Goal: Transaction & Acquisition: Purchase product/service

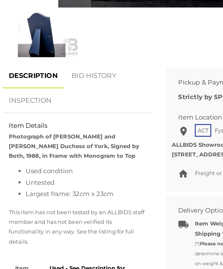
scroll to position [309, 0]
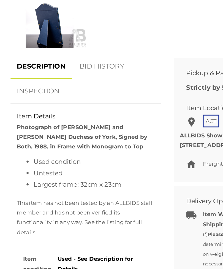
click at [76, 106] on link "BID HISTORY" at bounding box center [66, 114] width 37 height 16
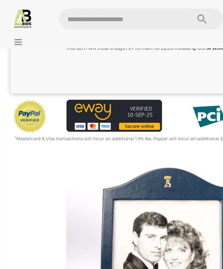
scroll to position [130, 0]
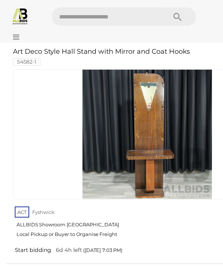
scroll to position [2061, 0]
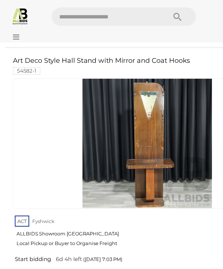
click at [111, 77] on link at bounding box center [110, 106] width 200 height 97
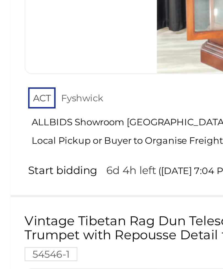
scroll to position [2366, 0]
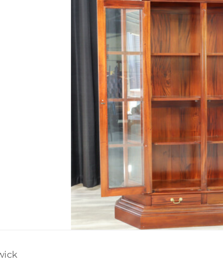
click at [79, 89] on img at bounding box center [109, 137] width 96 height 96
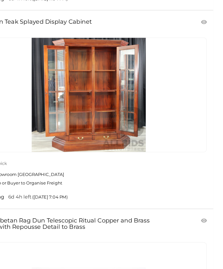
scroll to position [2381, 0]
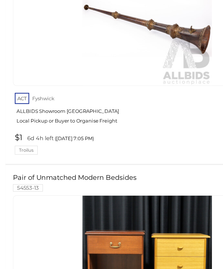
scroll to position [2614, 0]
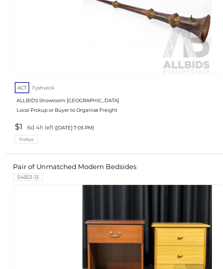
click at [162, 30] on div at bounding box center [110, 62] width 200 height 97
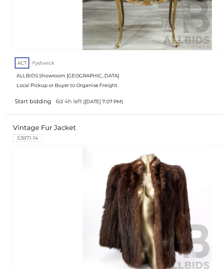
scroll to position [3540, 0]
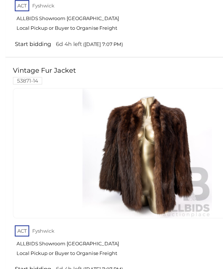
click at [116, 122] on img at bounding box center [109, 170] width 96 height 96
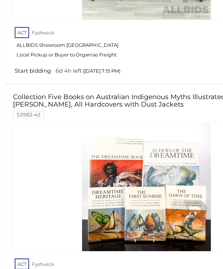
scroll to position [6647, 0]
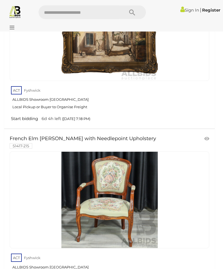
scroll to position [7855, 0]
click at [115, 152] on img at bounding box center [109, 200] width 96 height 96
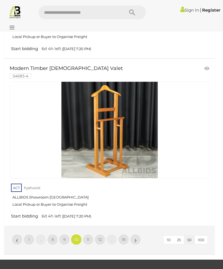
scroll to position [8632, 0]
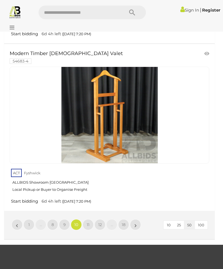
click at [87, 222] on span "11" at bounding box center [88, 224] width 3 height 5
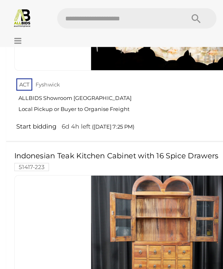
scroll to position [1850, 0]
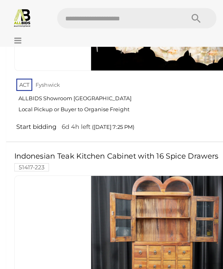
click at [139, 118] on link at bounding box center [110, 166] width 200 height 97
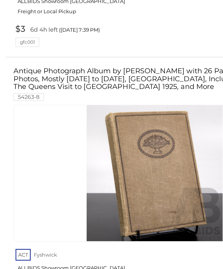
scroll to position [7572, 0]
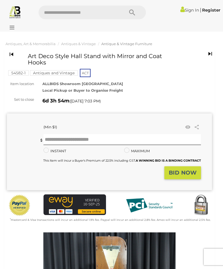
click at [165, 114] on div "(Min $1) Share Facebook Twitter" at bounding box center [109, 152] width 205 height 77
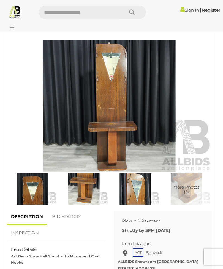
click at [142, 195] on img at bounding box center [135, 189] width 49 height 31
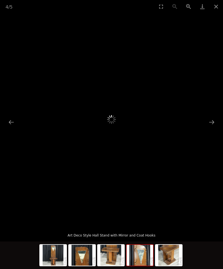
click at [168, 266] on img at bounding box center [169, 255] width 26 height 21
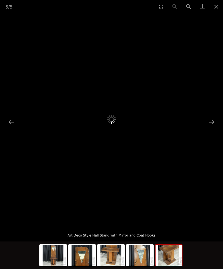
click at [221, 136] on div at bounding box center [111, 119] width 223 height 213
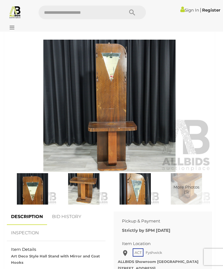
click at [137, 190] on img at bounding box center [135, 188] width 49 height 31
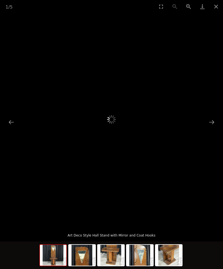
click at [212, 127] on button "Next slide" at bounding box center [212, 122] width 12 height 11
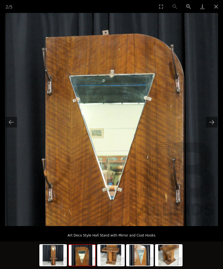
scroll to position [191, 0]
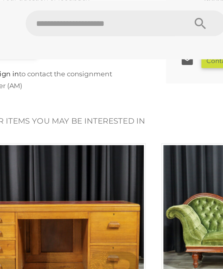
scroll to position [611, 0]
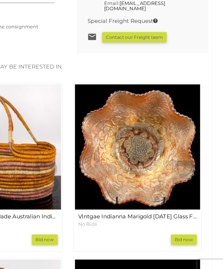
scroll to position [588, 0]
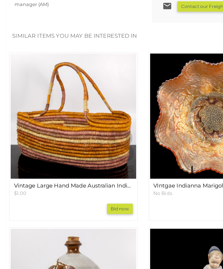
click at [71, 95] on img at bounding box center [55, 142] width 94 height 94
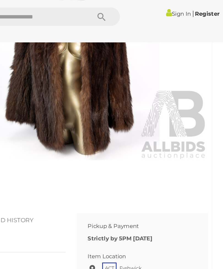
scroll to position [238, 0]
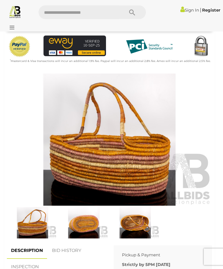
scroll to position [189, 0]
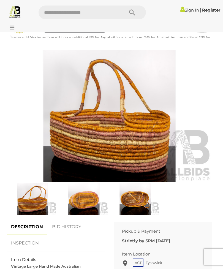
click at [136, 197] on img at bounding box center [135, 199] width 49 height 31
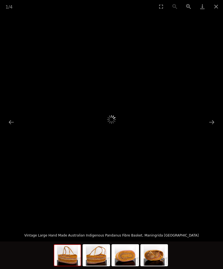
click at [212, 128] on button "Next slide" at bounding box center [212, 122] width 12 height 11
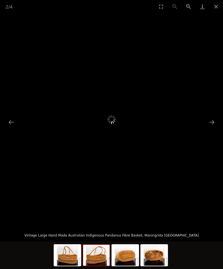
click at [214, 128] on button "Next slide" at bounding box center [212, 122] width 12 height 11
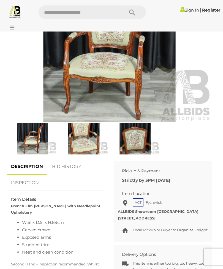
scroll to position [252, 0]
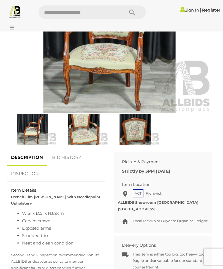
click at [193, 182] on div "Item Location" at bounding box center [163, 185] width 90 height 6
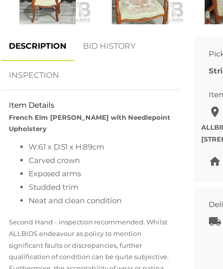
scroll to position [274, 0]
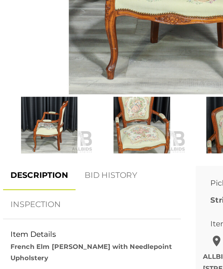
click at [80, 92] on img at bounding box center [84, 107] width 49 height 31
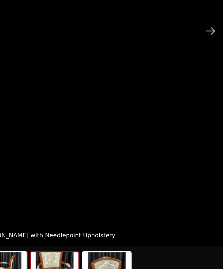
scroll to position [289, 0]
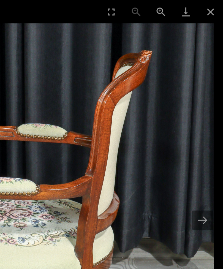
scroll to position [229, 0]
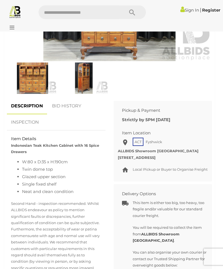
scroll to position [291, 0]
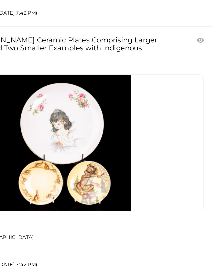
scroll to position [8667, 0]
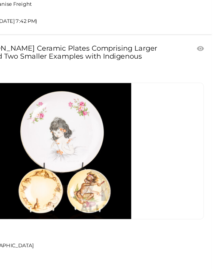
click at [83, 244] on link "12" at bounding box center [88, 249] width 11 height 11
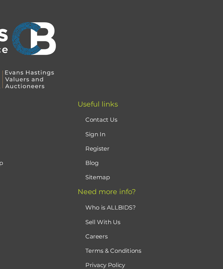
scroll to position [130, 0]
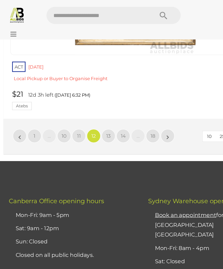
scroll to position [8680, 0]
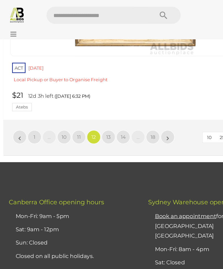
click at [88, 107] on span "13" at bounding box center [89, 109] width 4 height 5
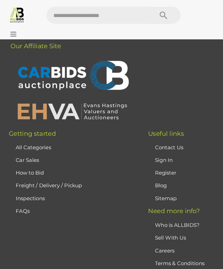
scroll to position [130, 0]
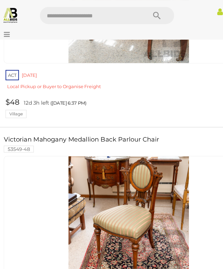
scroll to position [1846, 0]
